Goal: Task Accomplishment & Management: Use online tool/utility

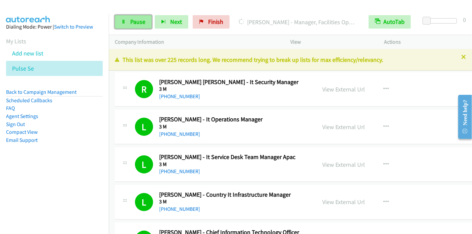
click at [135, 18] on span "Pause" at bounding box center [137, 22] width 15 height 8
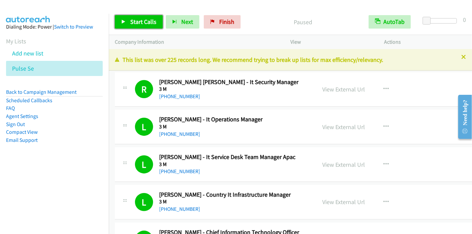
click at [140, 22] on span "Start Calls" at bounding box center [143, 22] width 26 height 8
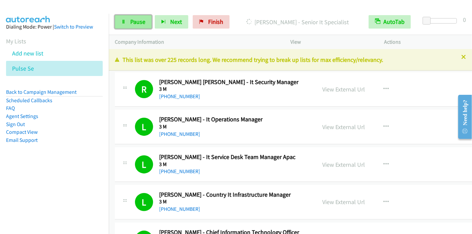
click at [135, 23] on span "Pause" at bounding box center [137, 22] width 15 height 8
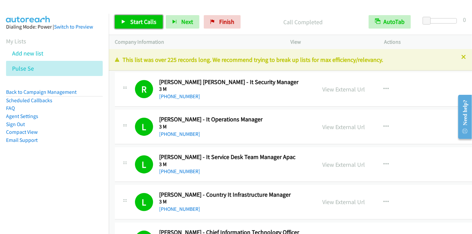
click at [140, 24] on span "Start Calls" at bounding box center [143, 22] width 26 height 8
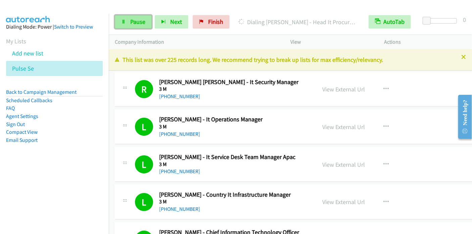
click at [141, 21] on span "Pause" at bounding box center [137, 22] width 15 height 8
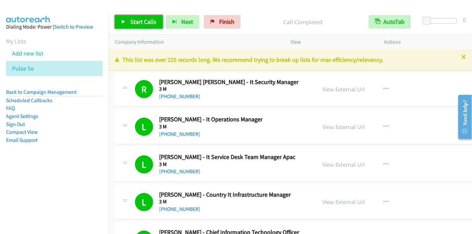
click at [146, 21] on span "Start Calls" at bounding box center [143, 22] width 26 height 8
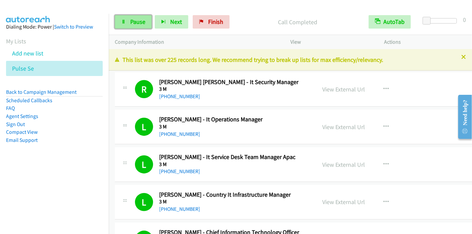
click at [142, 23] on span "Pause" at bounding box center [137, 22] width 15 height 8
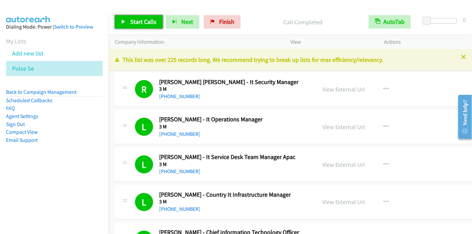
drag, startPoint x: 134, startPoint y: 21, endPoint x: 160, endPoint y: 13, distance: 27.1
click at [134, 21] on span "Start Calls" at bounding box center [143, 22] width 26 height 8
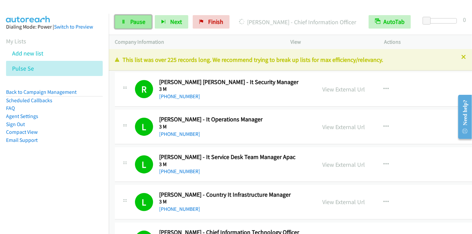
click at [132, 20] on span "Pause" at bounding box center [137, 22] width 15 height 8
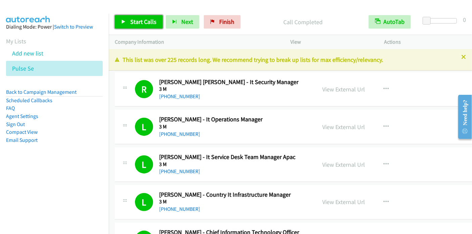
click at [133, 22] on span "Start Calls" at bounding box center [143, 22] width 26 height 8
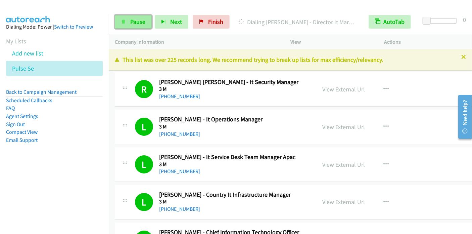
click at [134, 18] on span "Pause" at bounding box center [137, 22] width 15 height 8
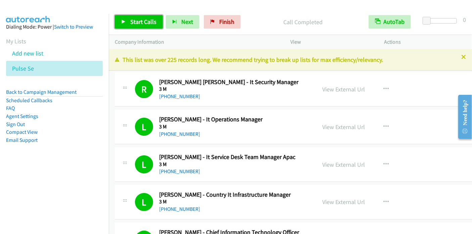
click at [145, 18] on span "Start Calls" at bounding box center [143, 22] width 26 height 8
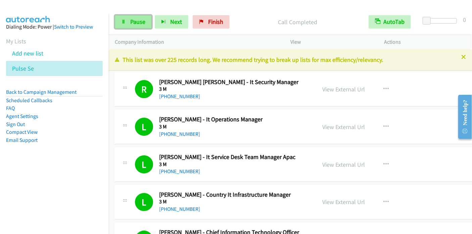
click at [139, 23] on span "Pause" at bounding box center [137, 22] width 15 height 8
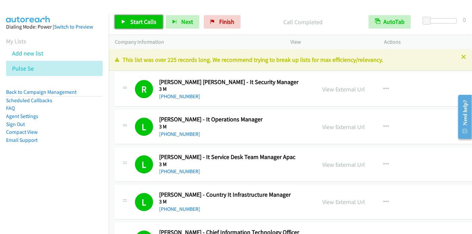
click at [140, 22] on span "Start Calls" at bounding box center [143, 22] width 26 height 8
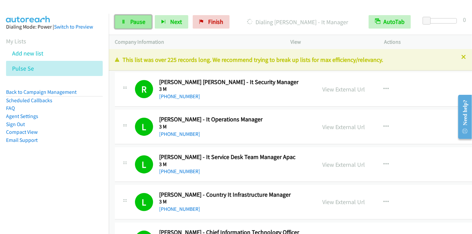
click at [135, 18] on span "Pause" at bounding box center [137, 22] width 15 height 8
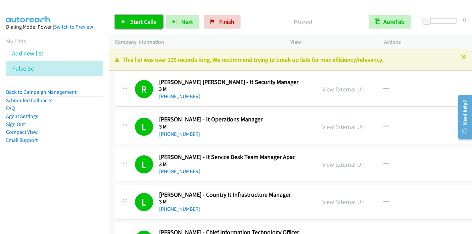
drag, startPoint x: 139, startPoint y: 20, endPoint x: 169, endPoint y: 0, distance: 36.0
click at [139, 20] on span "Start Calls" at bounding box center [143, 22] width 26 height 8
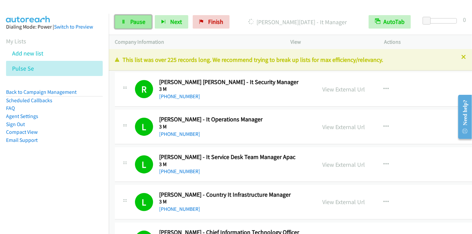
click at [133, 25] on span "Pause" at bounding box center [137, 22] width 15 height 8
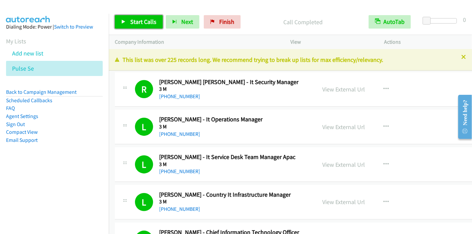
click at [139, 20] on span "Start Calls" at bounding box center [143, 22] width 26 height 8
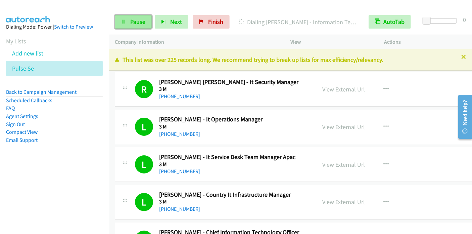
drag, startPoint x: 141, startPoint y: 19, endPoint x: 144, endPoint y: 16, distance: 4.0
click at [140, 20] on span "Pause" at bounding box center [137, 22] width 15 height 8
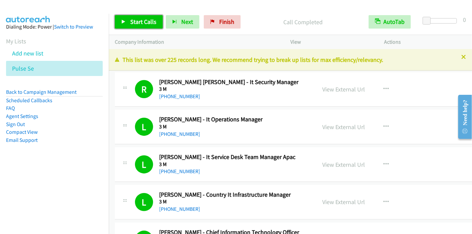
click at [146, 24] on span "Start Calls" at bounding box center [143, 22] width 26 height 8
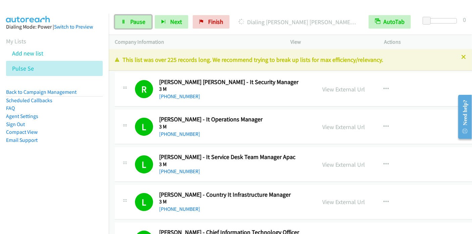
drag, startPoint x: 139, startPoint y: 24, endPoint x: 159, endPoint y: 14, distance: 22.2
click at [139, 24] on span "Pause" at bounding box center [137, 22] width 15 height 8
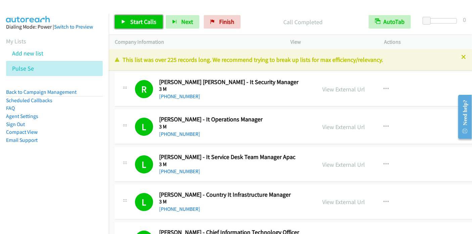
click at [135, 23] on span "Start Calls" at bounding box center [143, 22] width 26 height 8
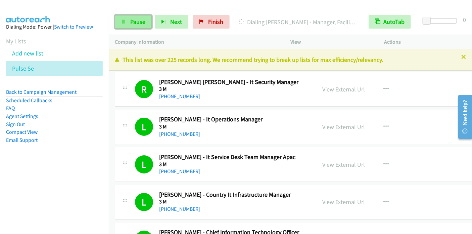
drag, startPoint x: 142, startPoint y: 20, endPoint x: 145, endPoint y: 21, distance: 3.4
click at [142, 20] on span "Pause" at bounding box center [137, 22] width 15 height 8
